Goal: Transaction & Acquisition: Purchase product/service

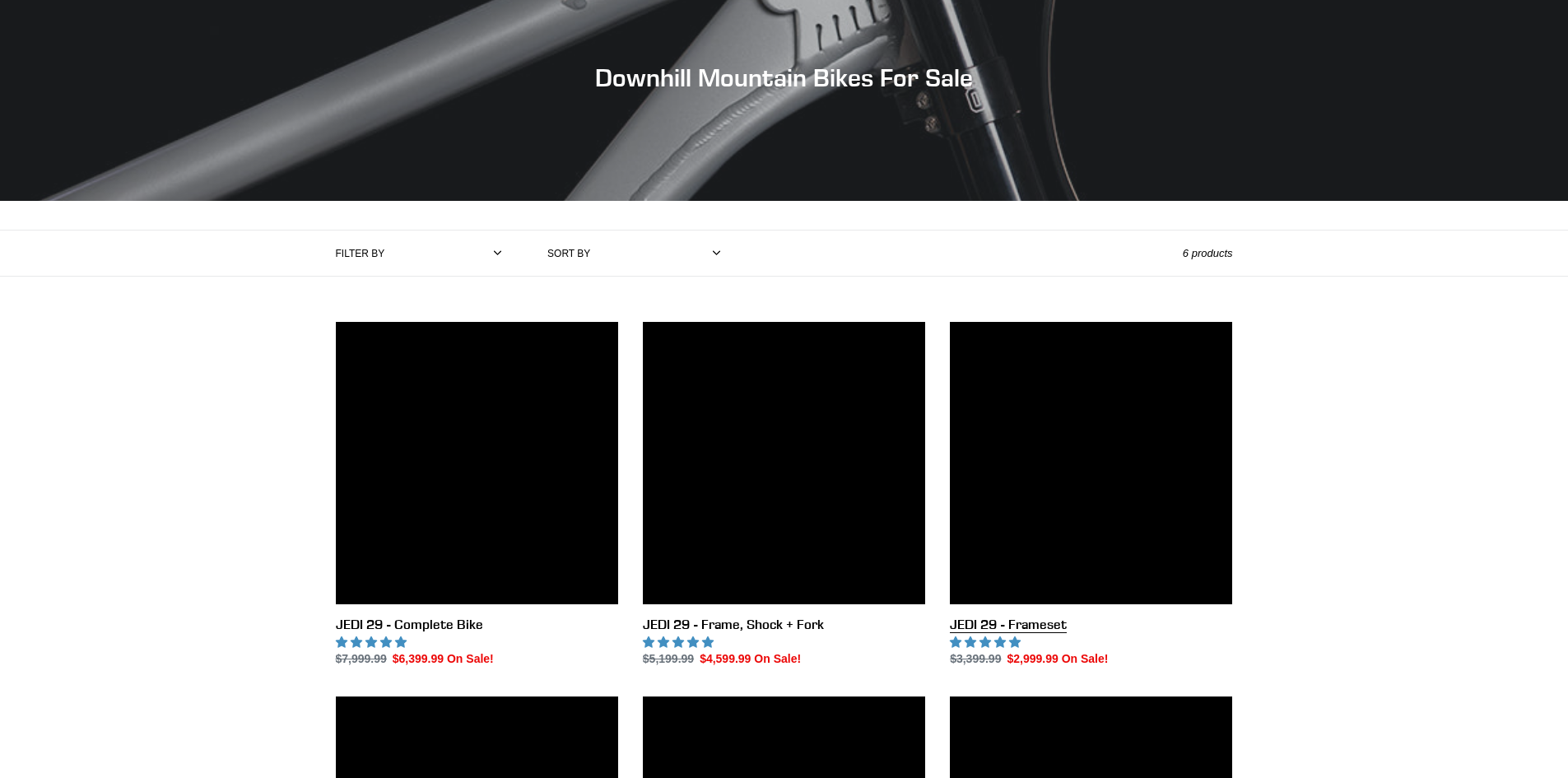
scroll to position [165, 0]
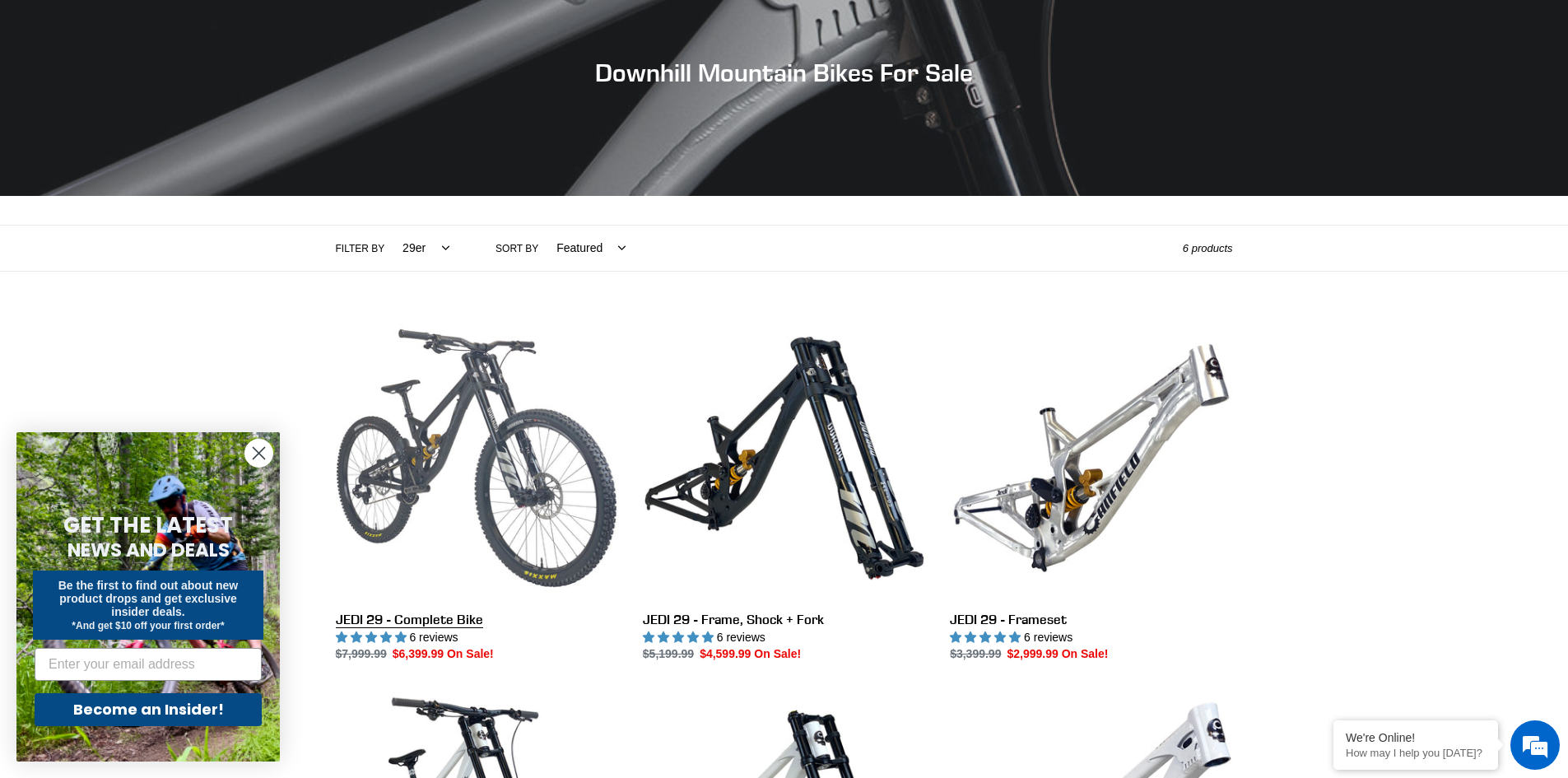
click at [485, 437] on link "JEDI 29 - Complete Bike" at bounding box center [477, 490] width 283 height 347
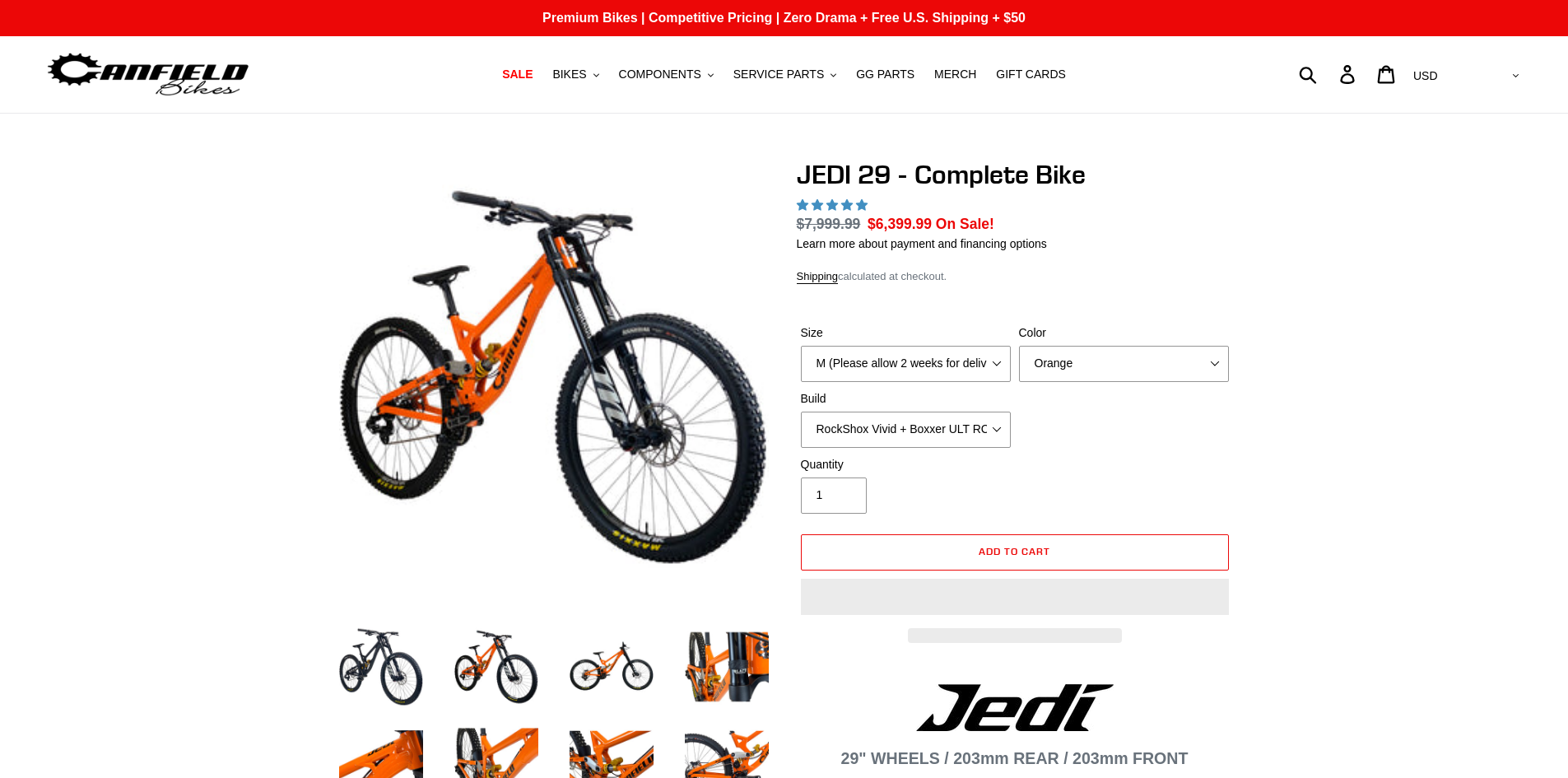
select select "highest-rating"
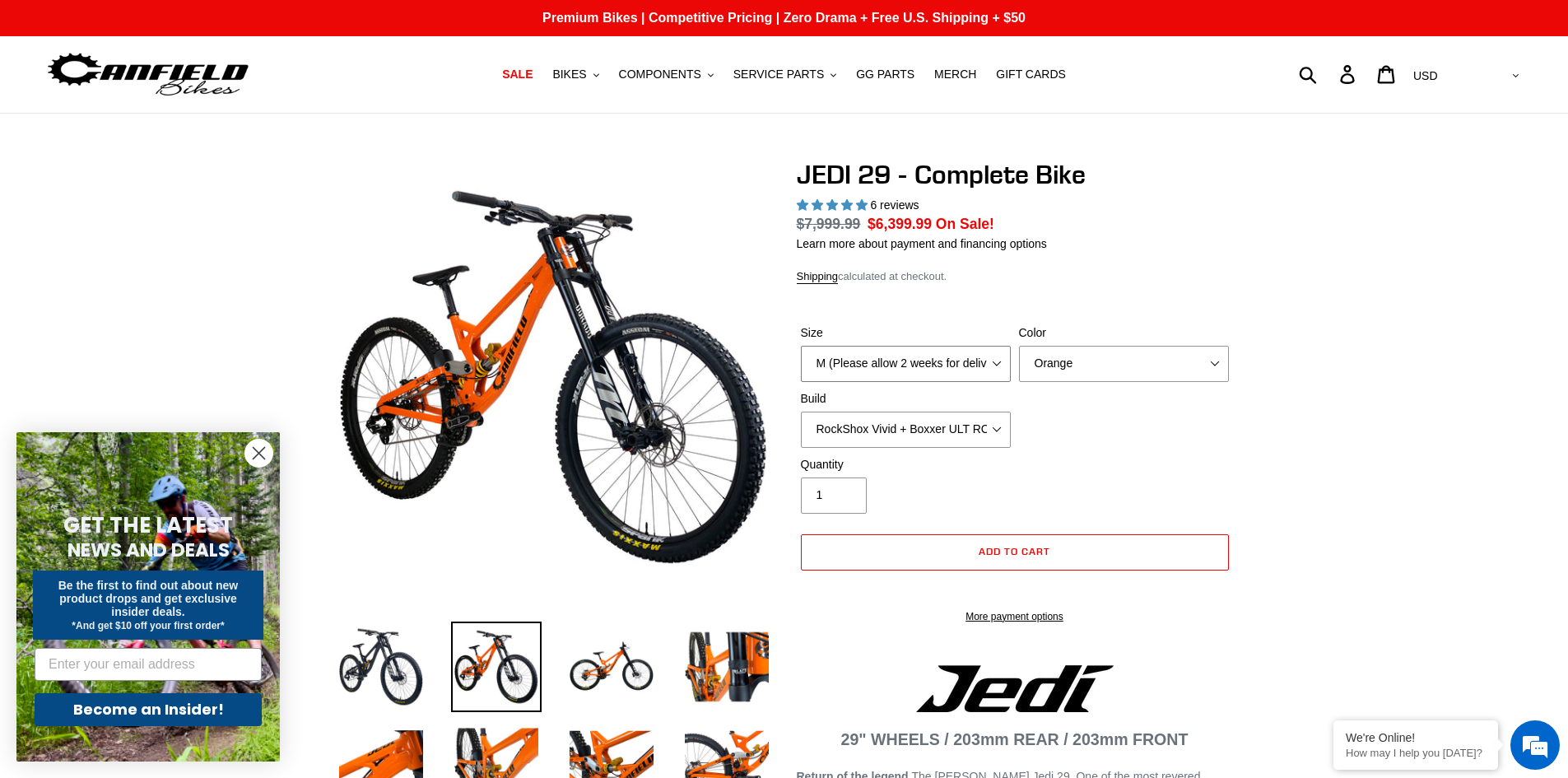
click at [905, 367] on select "M (Please allow 2 weeks for delivery) L (Please allow 2 weeks for delivery) XL …" at bounding box center [905, 364] width 210 height 36
select select "XL (Please allow 2 weeks for delivery)"
click at [801, 346] on select "M (Please allow 2 weeks for delivery) L (Please allow 2 weeks for delivery) XL …" at bounding box center [905, 364] width 210 height 36
click at [1069, 360] on select "Orange Stealth Black Raw" at bounding box center [1124, 364] width 210 height 36
click at [1020, 346] on select "Orange Stealth Black Raw" at bounding box center [1124, 364] width 210 height 36
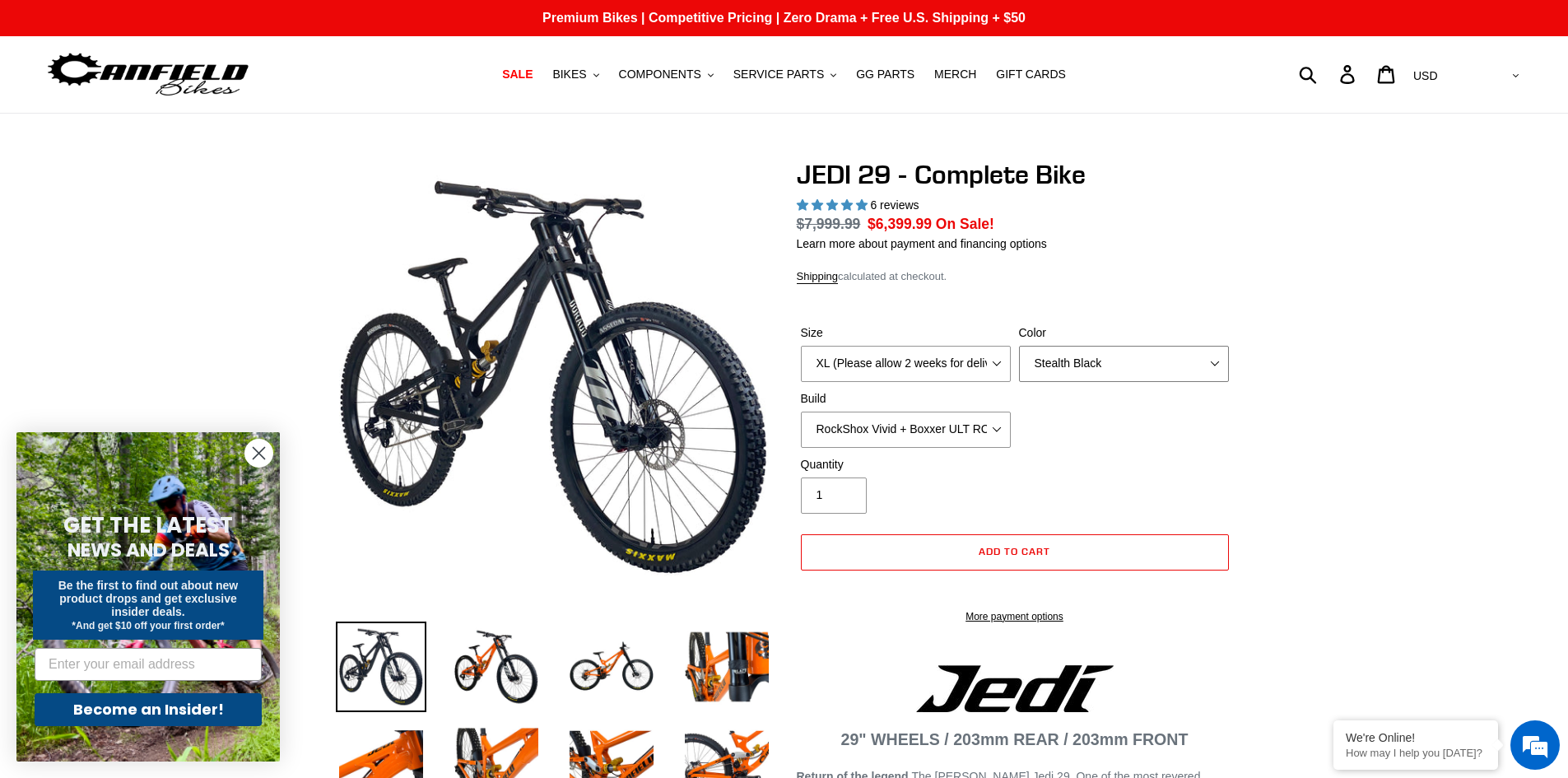
click at [1070, 367] on select "Orange Stealth Black Raw" at bounding box center [1124, 364] width 210 height 36
click at [1020, 346] on select "Orange Stealth Black Raw" at bounding box center [1124, 364] width 210 height 36
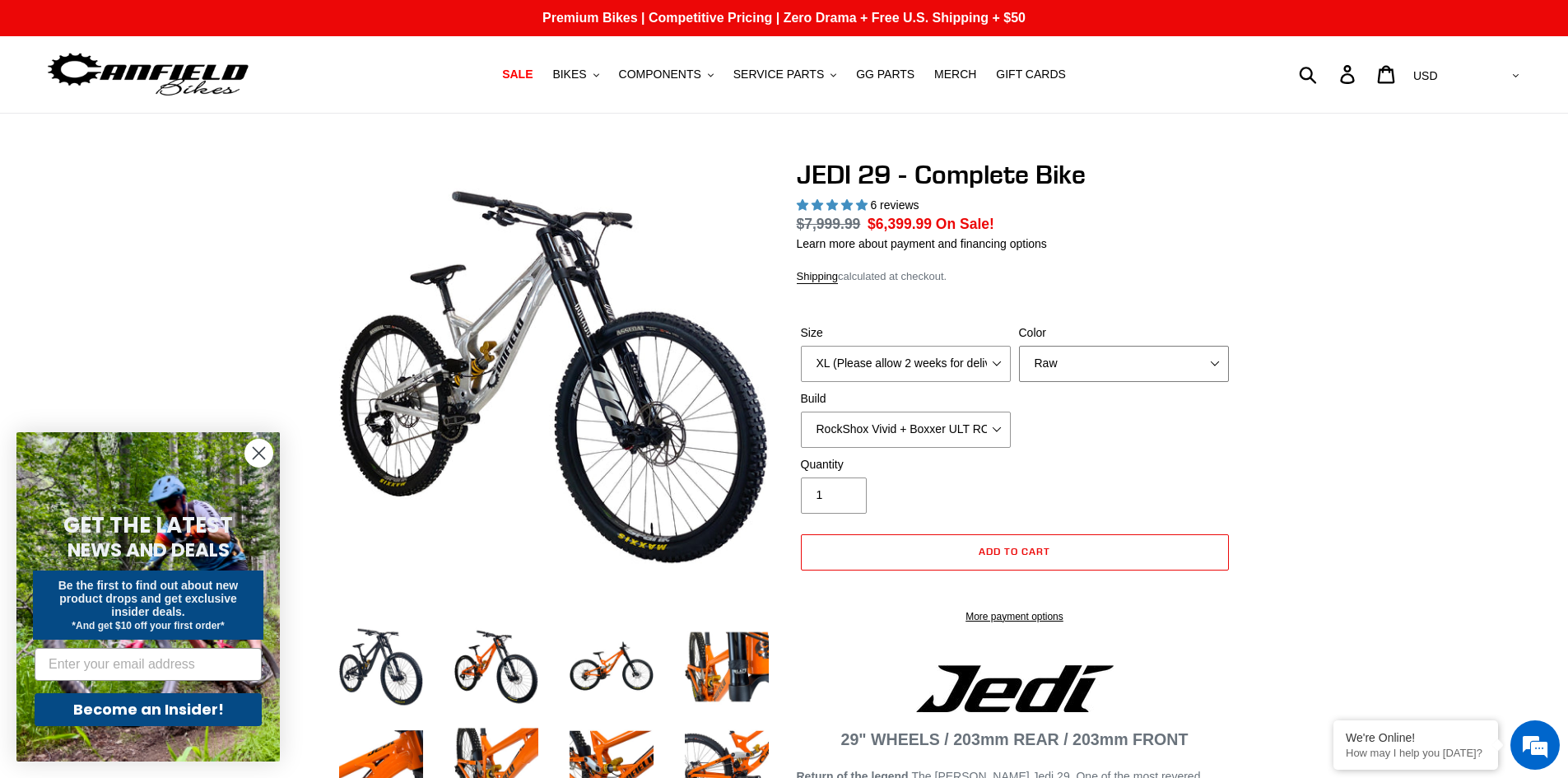
click at [1064, 367] on select "Orange Stealth Black Raw" at bounding box center [1124, 364] width 210 height 36
click at [1020, 346] on select "Orange Stealth Black Raw" at bounding box center [1124, 364] width 210 height 36
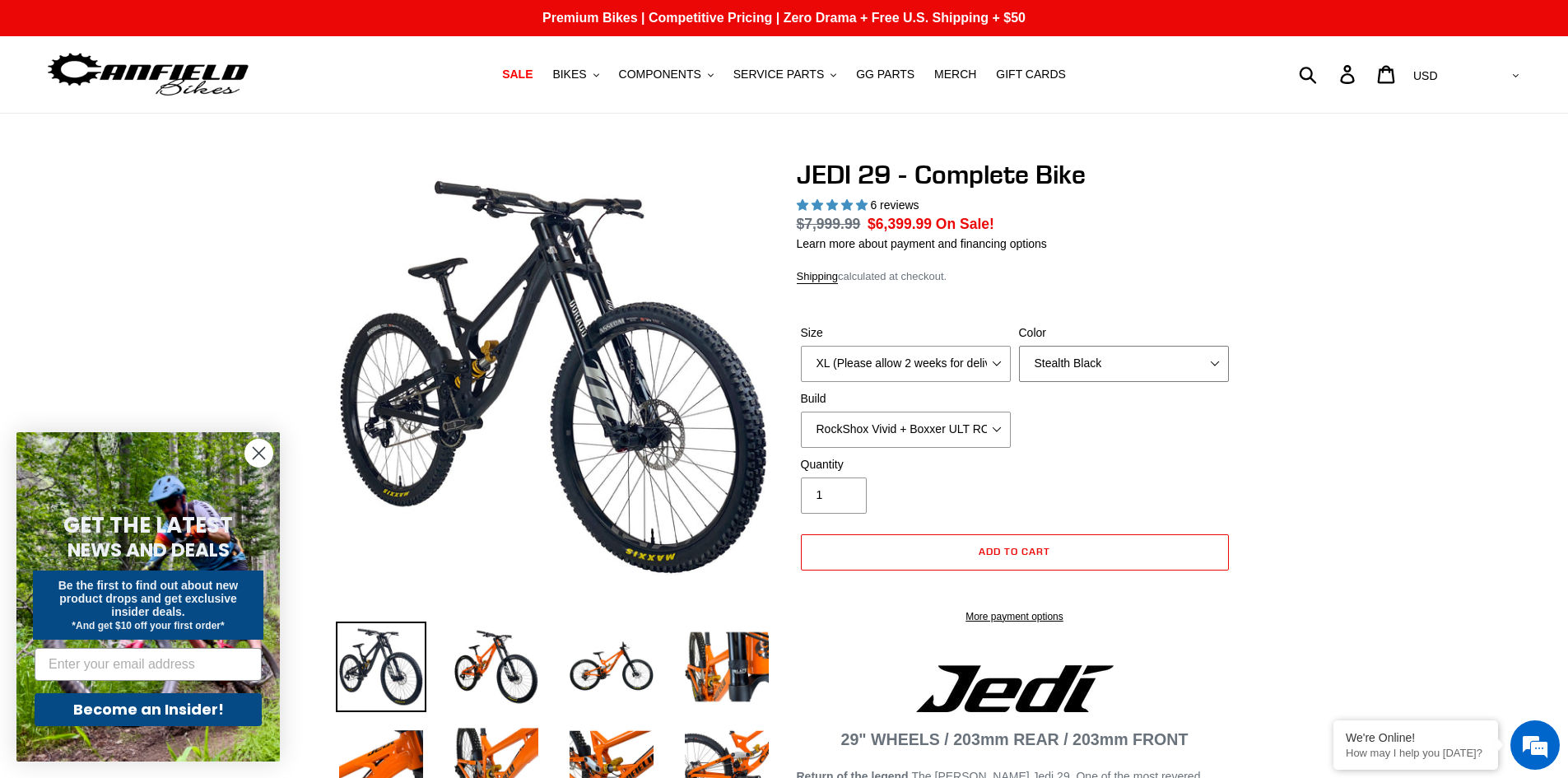
click at [1095, 362] on select "Orange Stealth Black Raw" at bounding box center [1124, 364] width 210 height 36
click at [1020, 346] on select "Orange Stealth Black Raw" at bounding box center [1124, 364] width 210 height 36
click at [1065, 363] on select "Orange Stealth Black Raw" at bounding box center [1124, 364] width 210 height 36
click at [1020, 346] on select "Orange Stealth Black Raw" at bounding box center [1124, 364] width 210 height 36
click at [1059, 358] on select "Orange Stealth Black Raw" at bounding box center [1124, 364] width 210 height 36
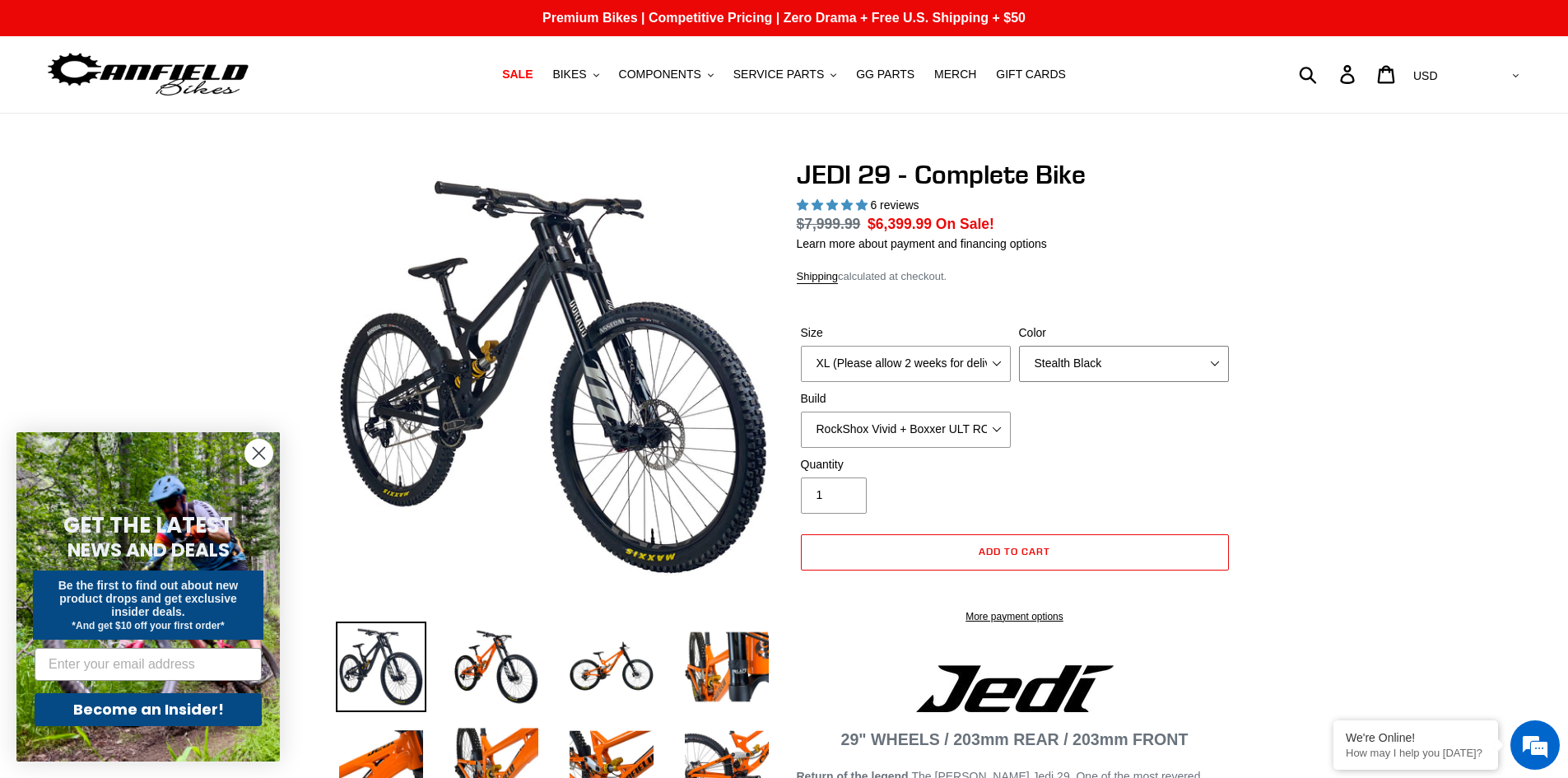
select select "Orange"
click at [1020, 346] on select "Orange Stealth Black Raw" at bounding box center [1124, 364] width 210 height 36
click at [1047, 447] on div "Size M (Please allow 2 weeks for delivery) L (Please allow 2 weeks for delivery…" at bounding box center [1015, 390] width 437 height 131
click at [952, 435] on select "RockShox Vivid + Boxxer ULT RC2 C3 200 + SRAM XO RockShox Vivid + Boxxer ULT RC…" at bounding box center [905, 430] width 210 height 36
click at [801, 412] on select "RockShox Vivid + Boxxer ULT RC2 C3 200 + SRAM XO RockShox Vivid + Boxxer ULT RC…" at bounding box center [905, 430] width 210 height 36
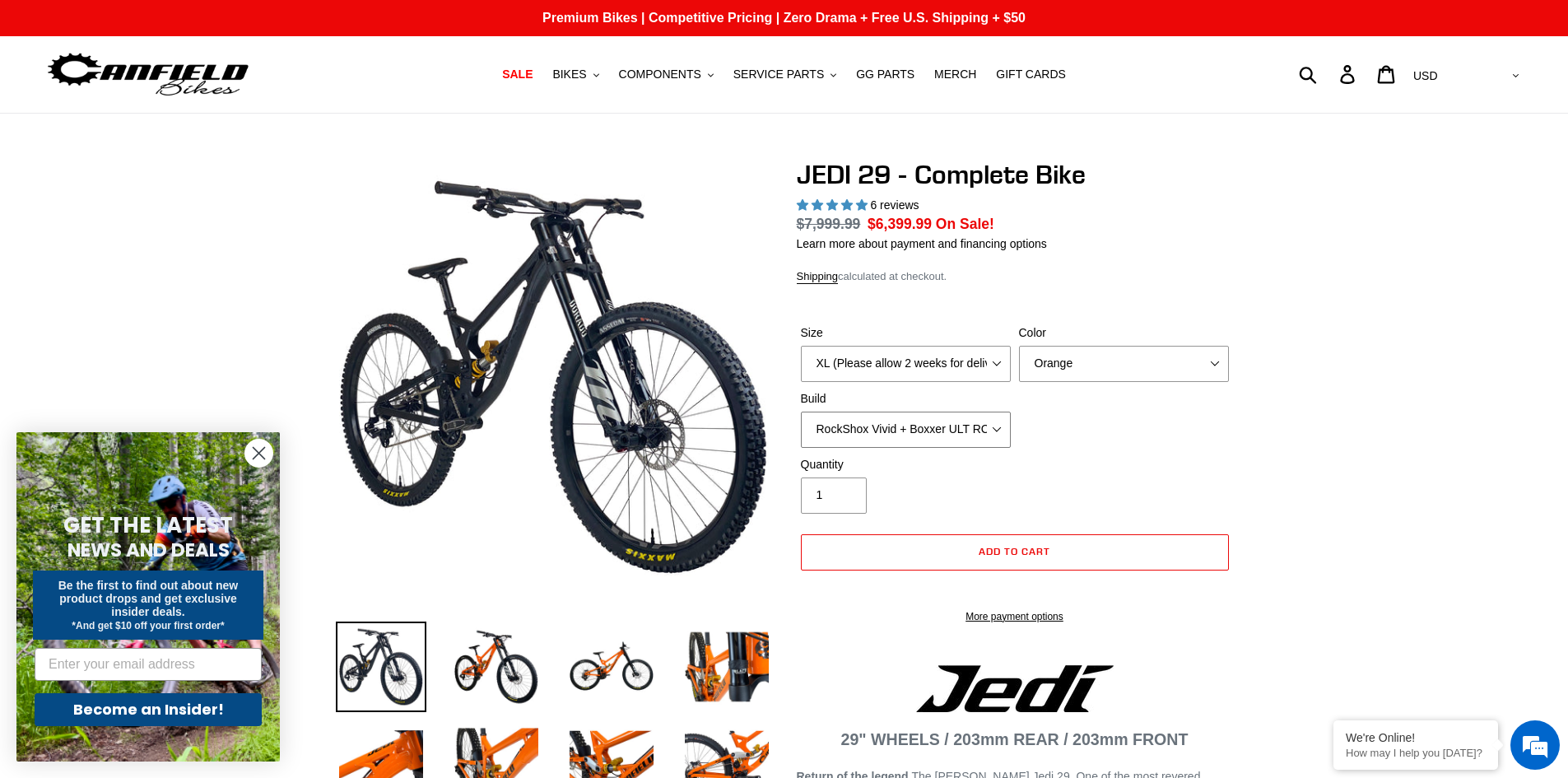
click at [942, 432] on select "RockShox Vivid + Boxxer ULT RC2 C3 200 + SRAM XO RockShox Vivid + Boxxer ULT RC…" at bounding box center [905, 430] width 210 height 36
select select "Fox DHX2 + Fox 40 Float Grip 2 203 + SRAM XO"
click at [801, 412] on select "RockShox Vivid + Boxxer ULT RC2 C3 200 + SRAM XO RockShox Vivid + Boxxer ULT RC…" at bounding box center [905, 430] width 210 height 36
click at [505, 666] on img at bounding box center [496, 666] width 91 height 91
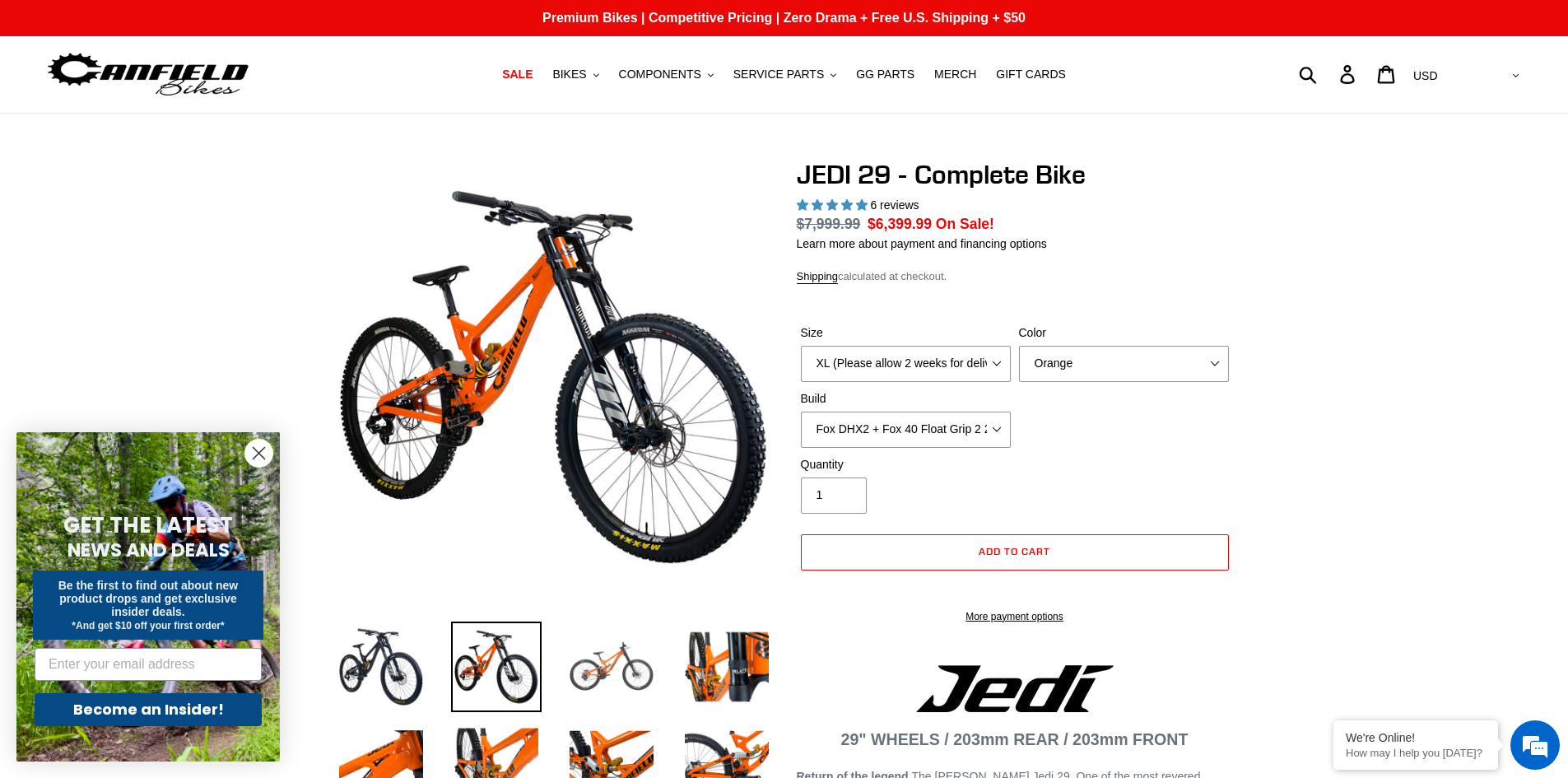
click at [623, 657] on img at bounding box center [612, 666] width 91 height 91
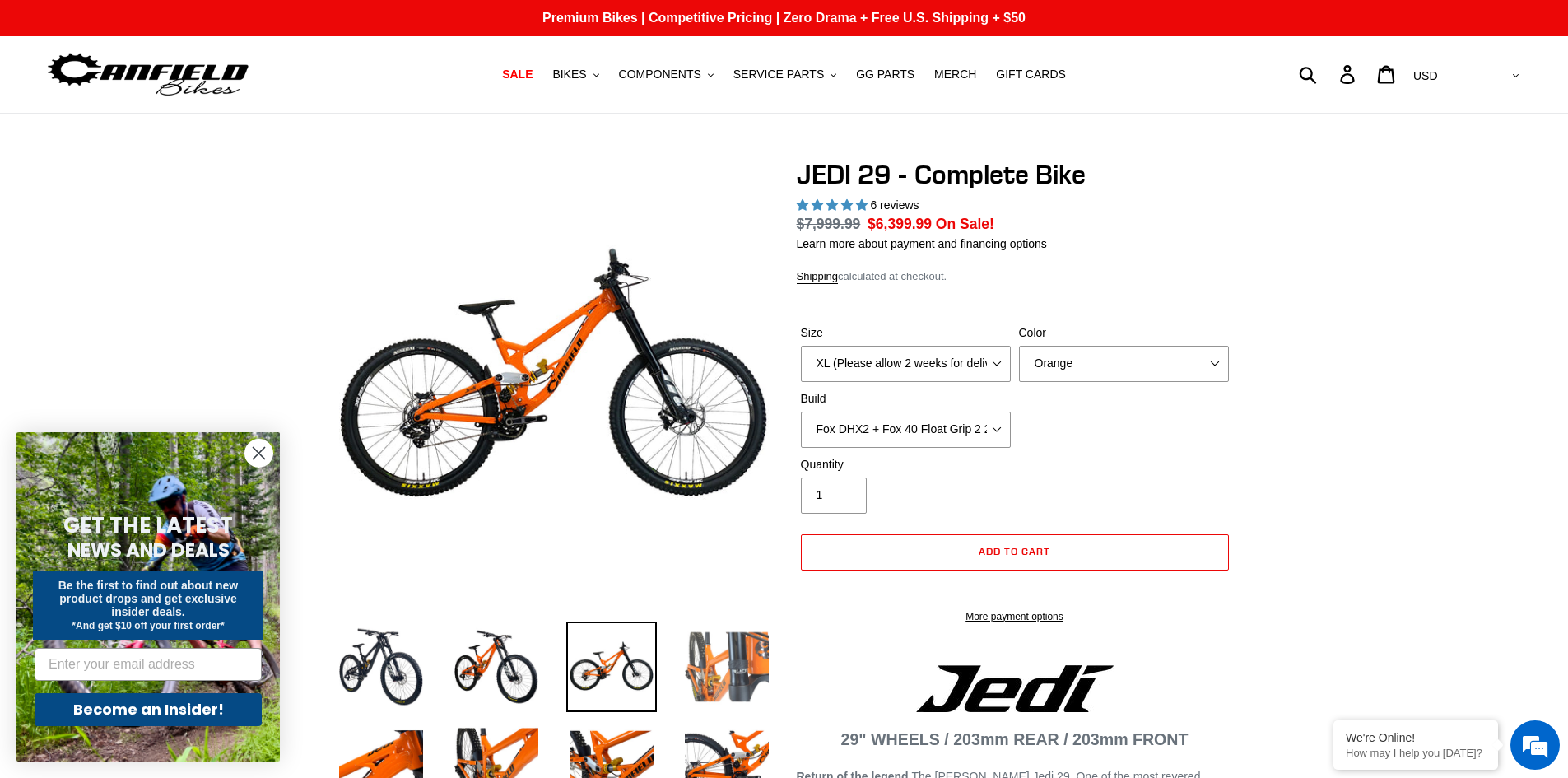
click at [717, 659] on img at bounding box center [727, 666] width 91 height 91
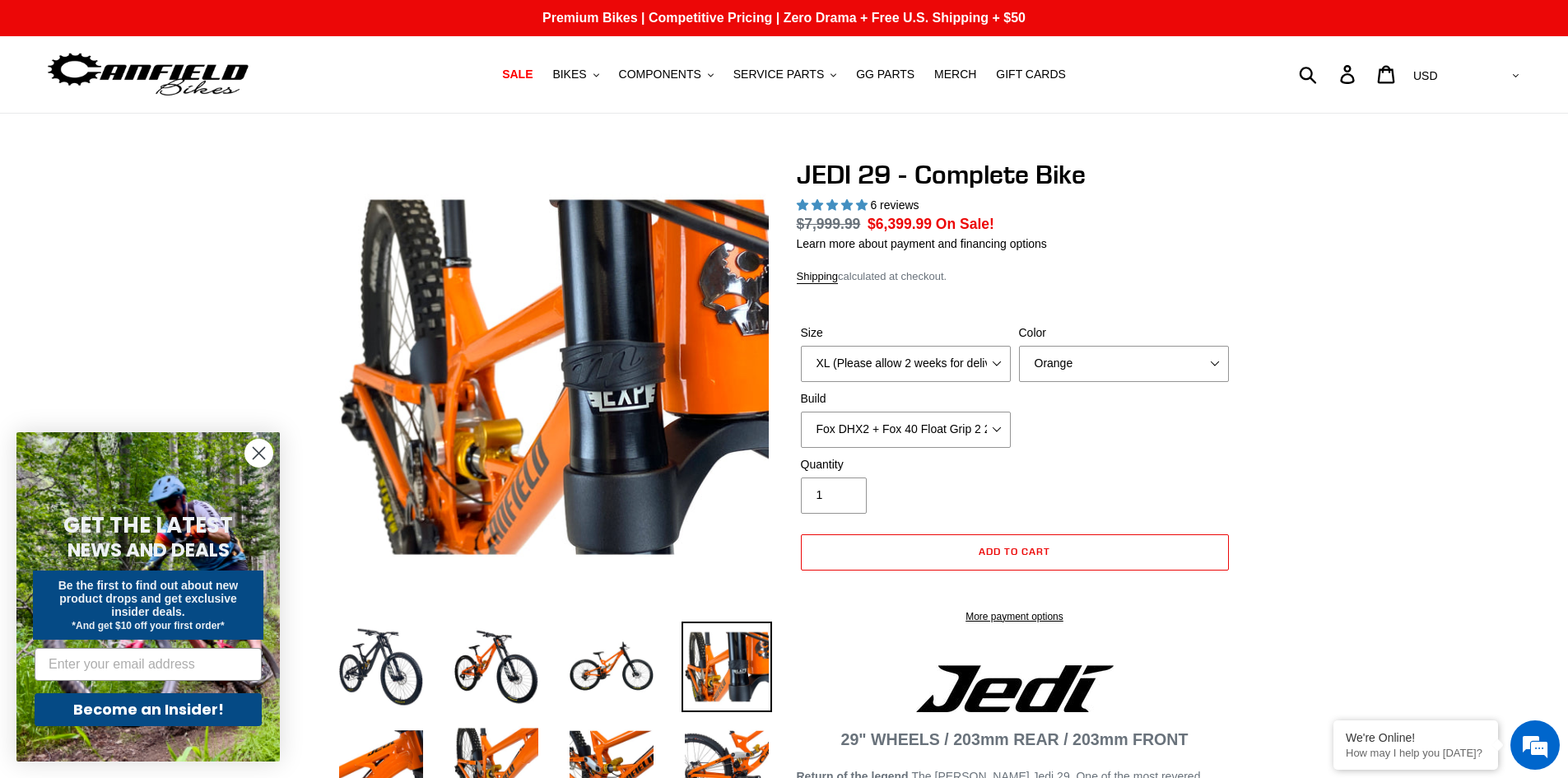
scroll to position [82, 0]
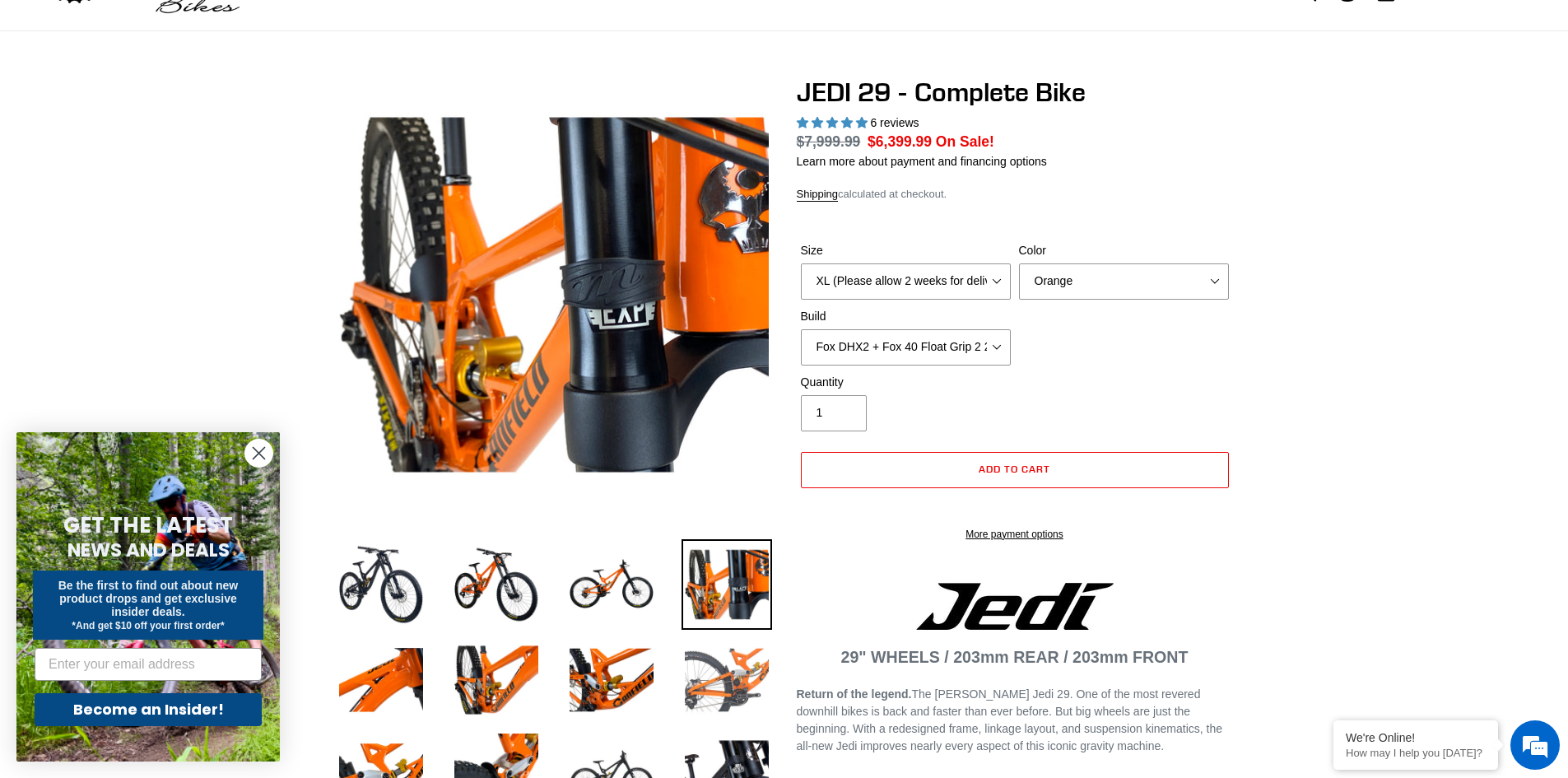
click at [724, 683] on img at bounding box center [727, 680] width 91 height 91
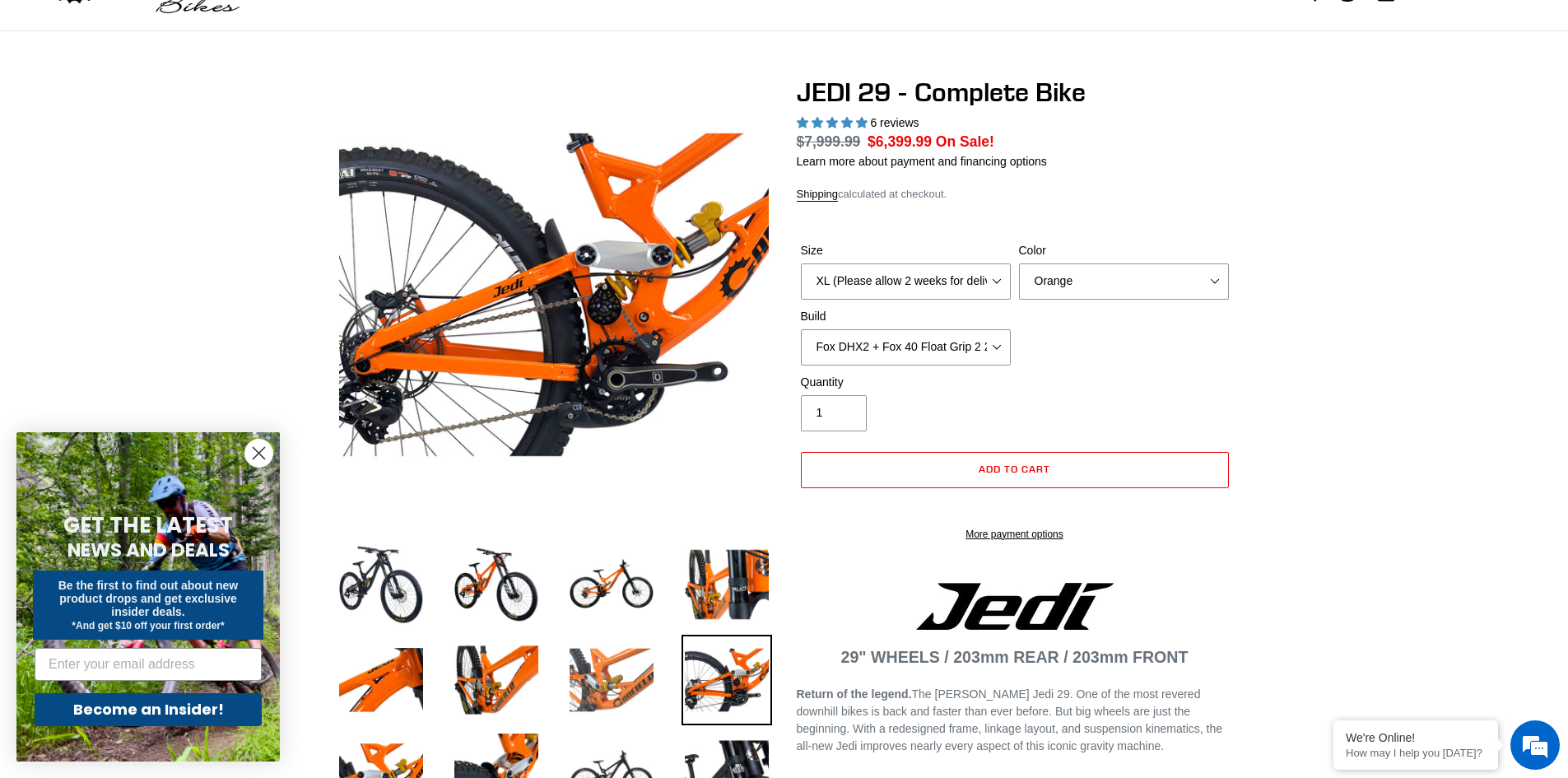
click at [623, 666] on img at bounding box center [612, 680] width 91 height 91
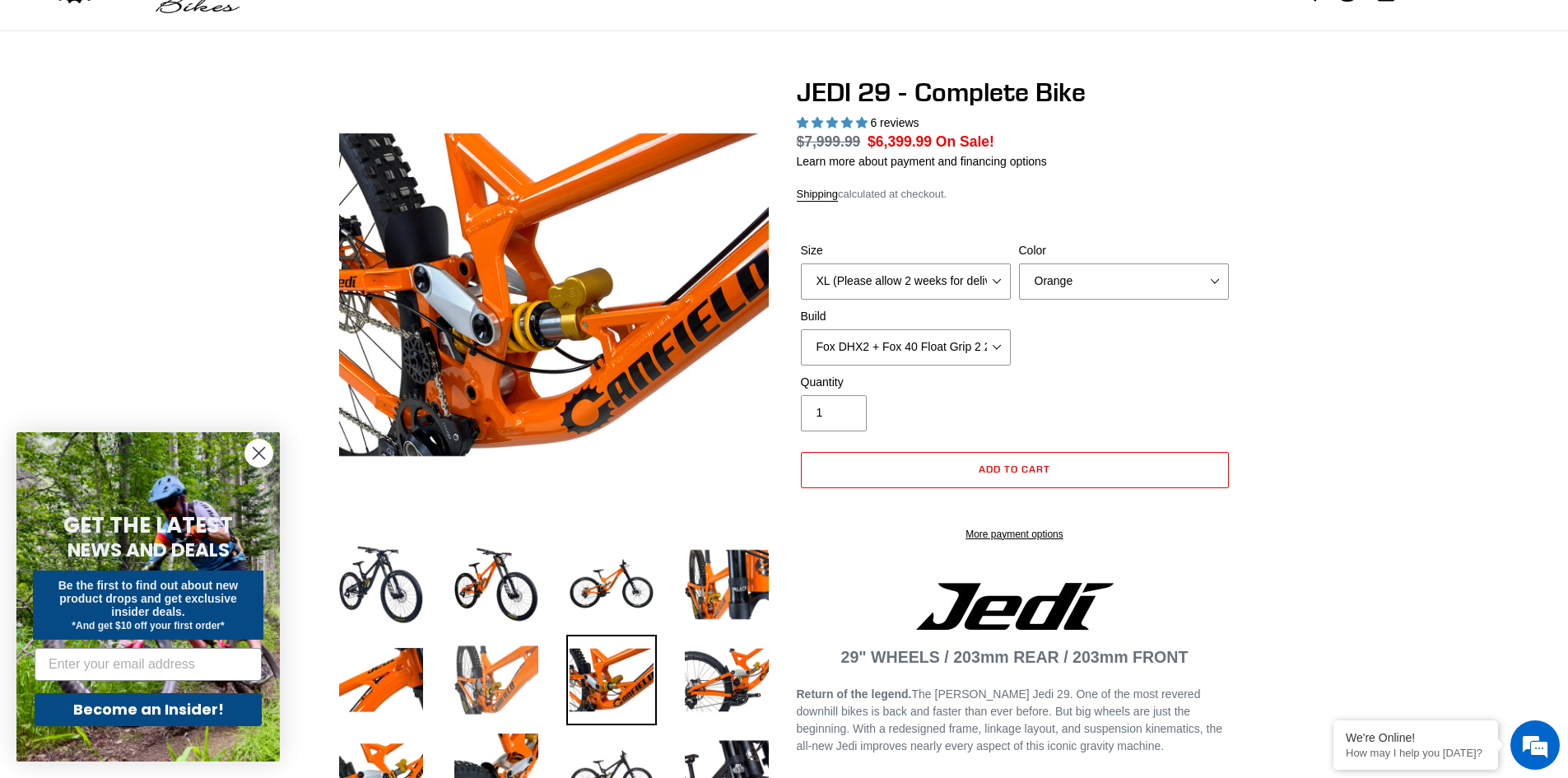
click at [513, 686] on img at bounding box center [496, 680] width 91 height 91
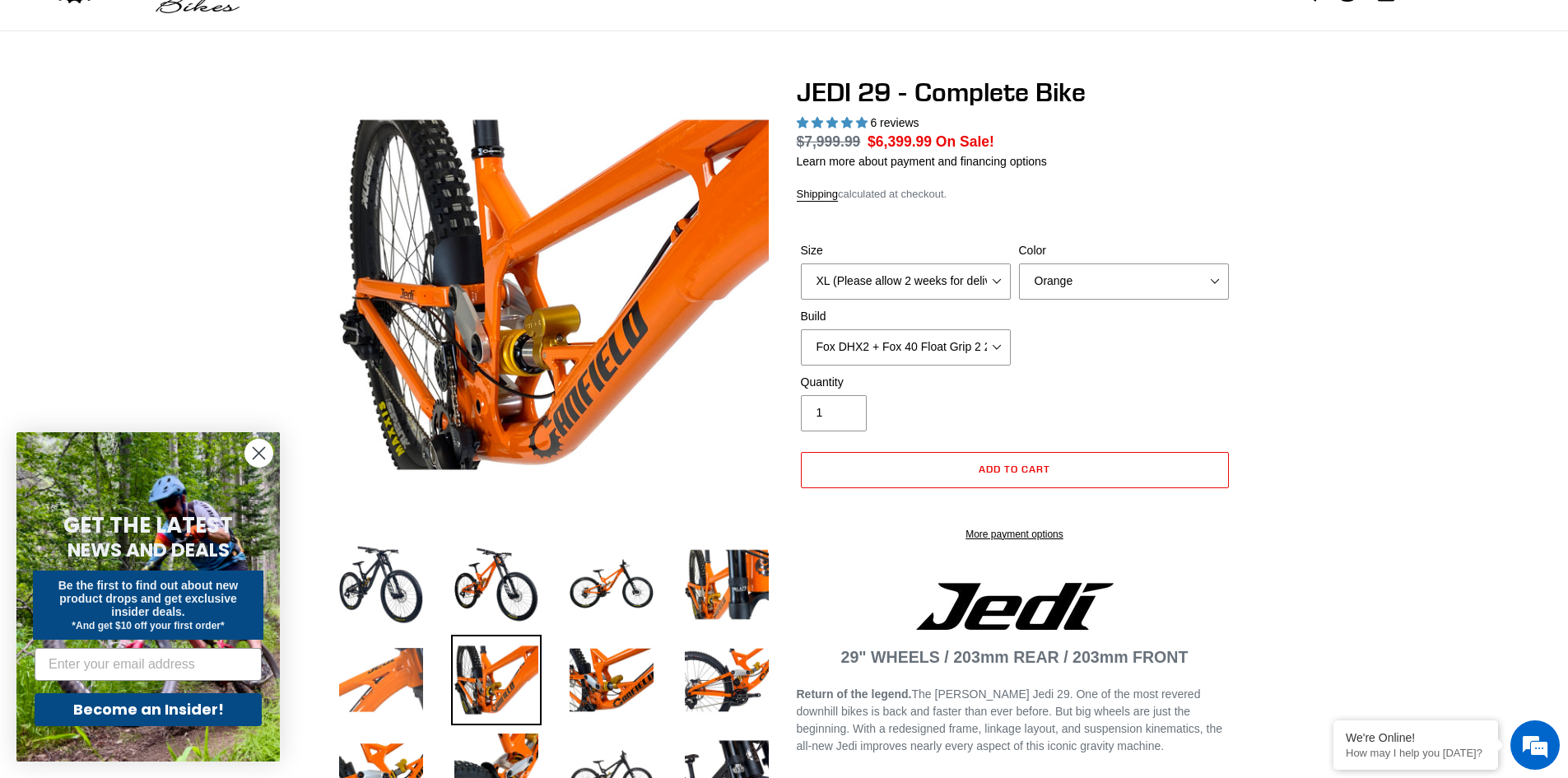
click at [384, 679] on img at bounding box center [381, 680] width 91 height 91
